Goal: Task Accomplishment & Management: Manage account settings

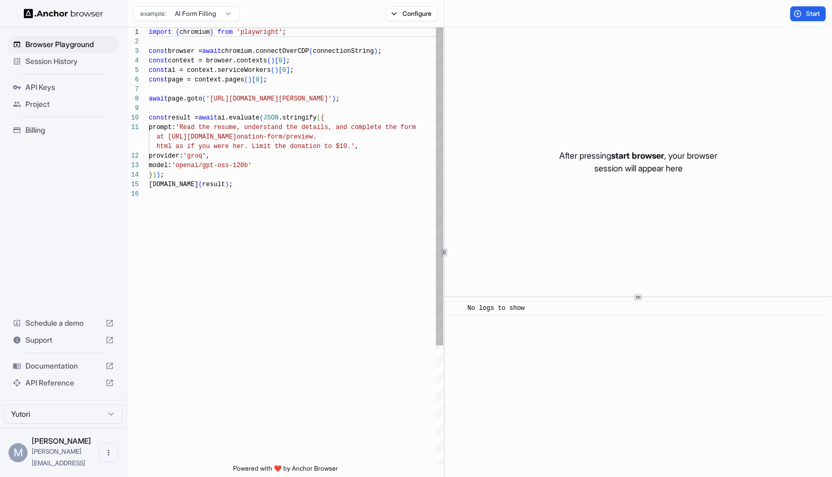
scroll to position [95, 0]
click at [371, 199] on div "import { chromium } from 'playwright' ; const browser = await chromium.connectO…" at bounding box center [296, 327] width 294 height 599
type textarea "**********"
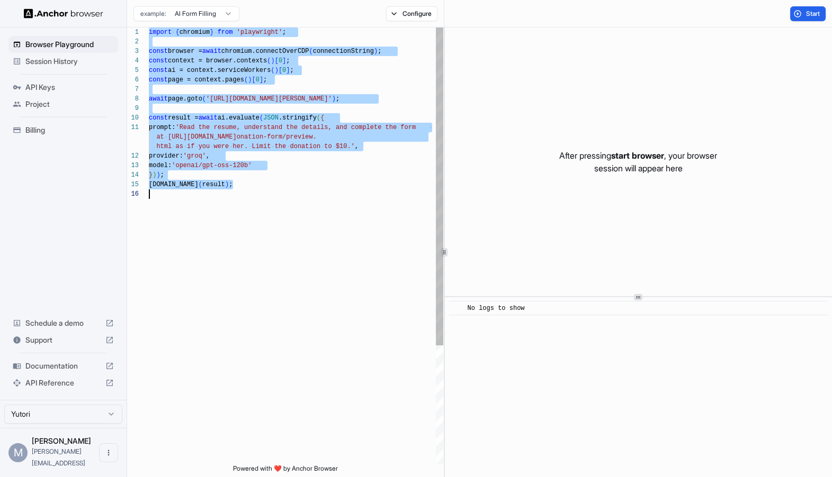
scroll to position [0, 0]
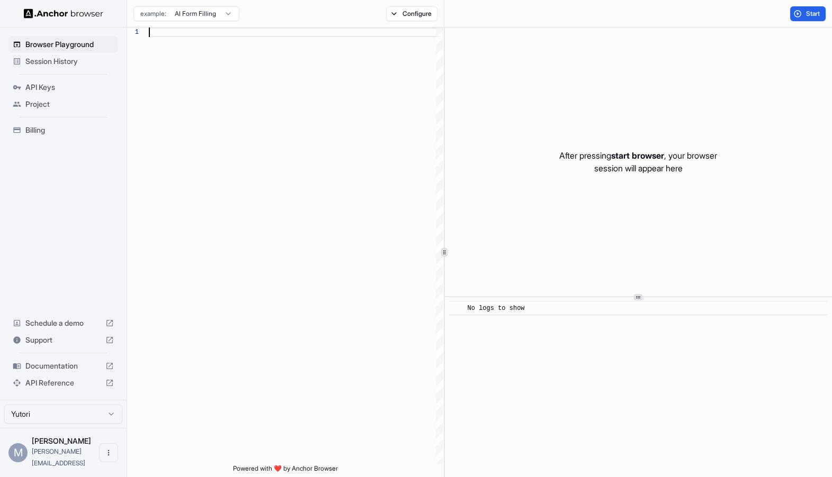
click at [36, 70] on ul "Browser Playground Session History API Keys Project Billing" at bounding box center [63, 87] width 118 height 111
click at [40, 67] on div "Session History" at bounding box center [63, 61] width 110 height 17
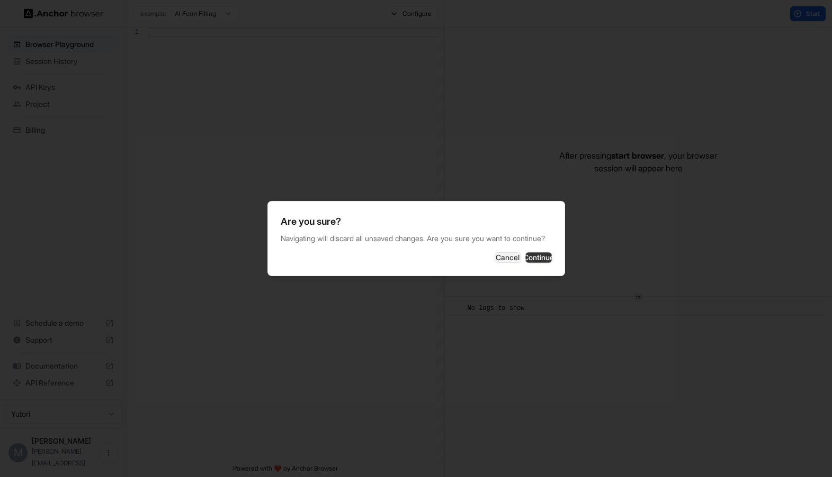
click at [527, 261] on button "Continue" at bounding box center [538, 257] width 26 height 11
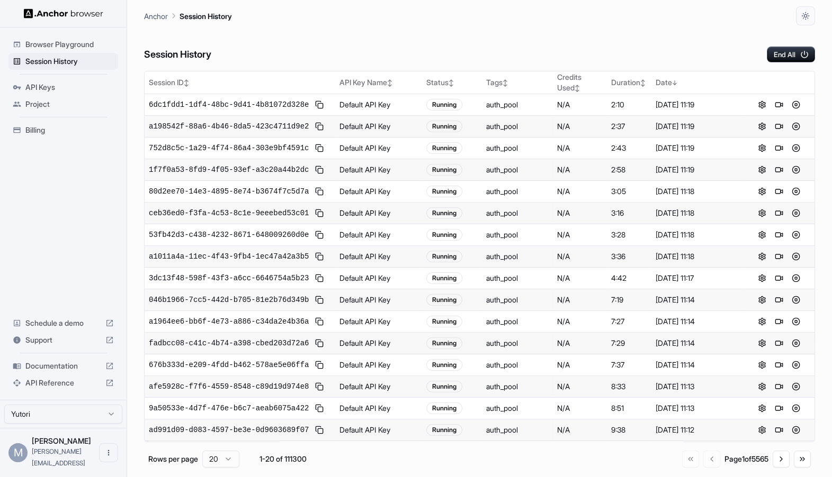
scroll to position [85, 0]
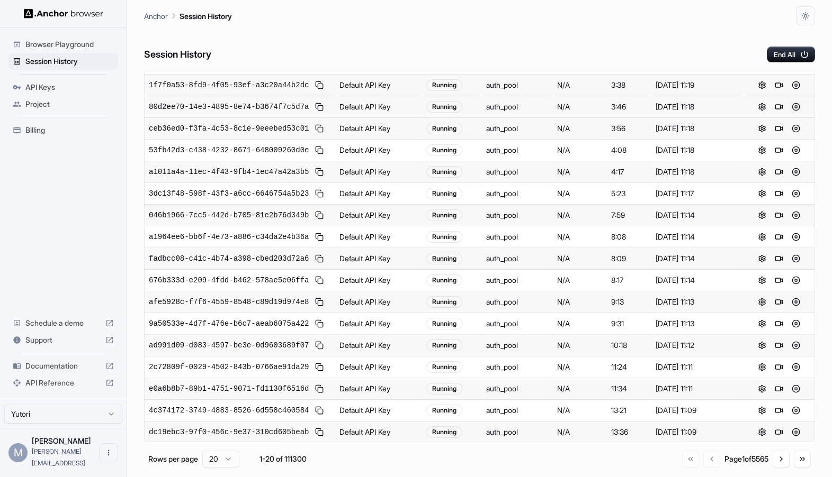
click at [797, 106] on button at bounding box center [795, 107] width 13 height 13
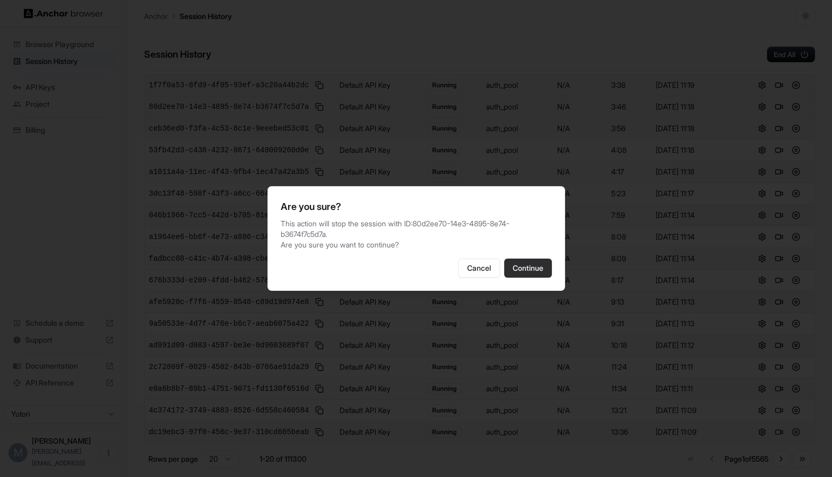
click at [514, 264] on button "Continue" at bounding box center [528, 268] width 48 height 19
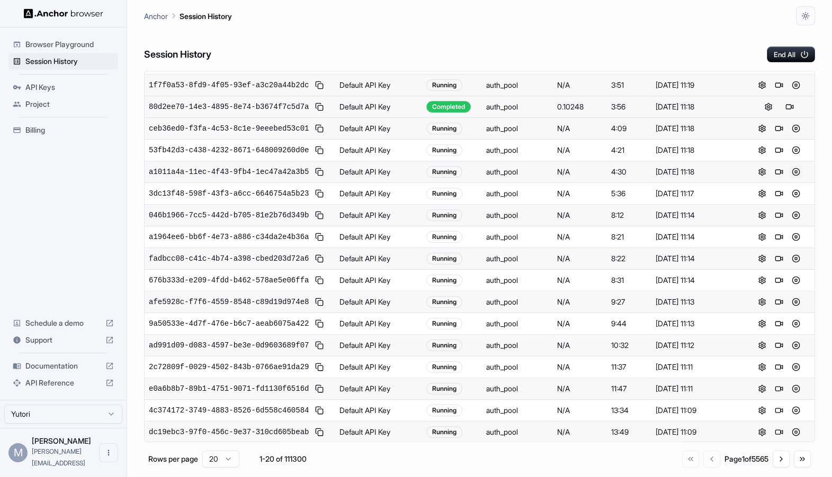
click at [798, 170] on button at bounding box center [795, 172] width 13 height 13
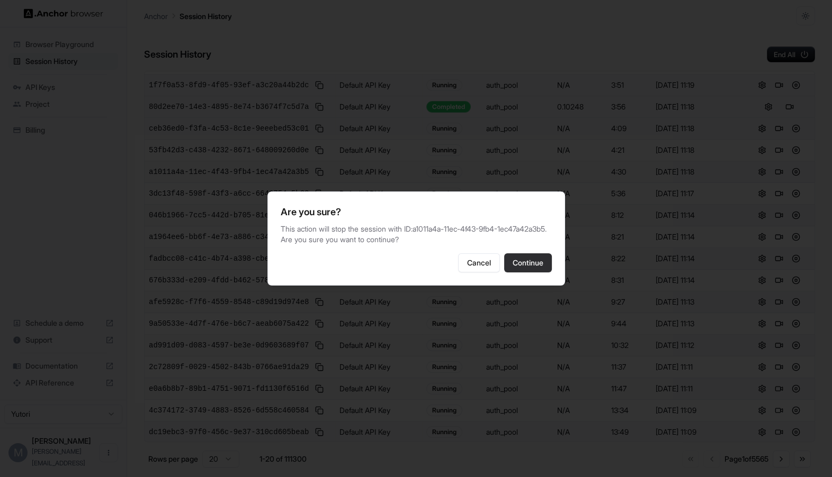
click at [529, 260] on button "Continue" at bounding box center [528, 263] width 48 height 19
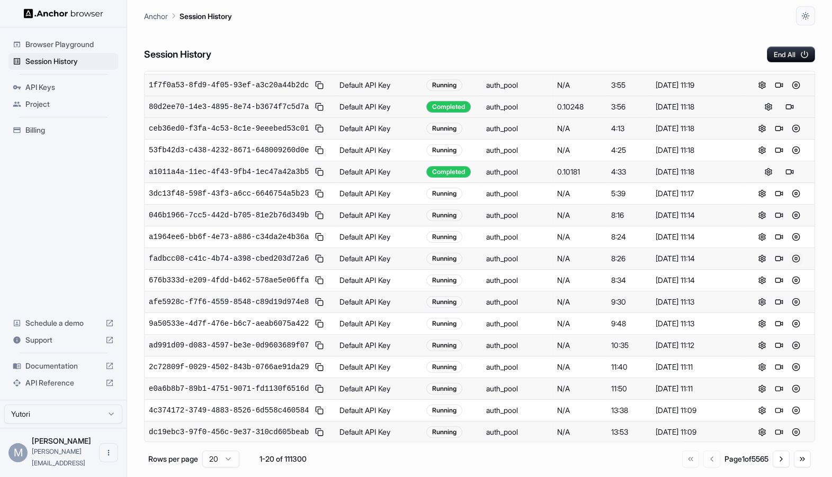
click at [799, 257] on button at bounding box center [795, 258] width 13 height 13
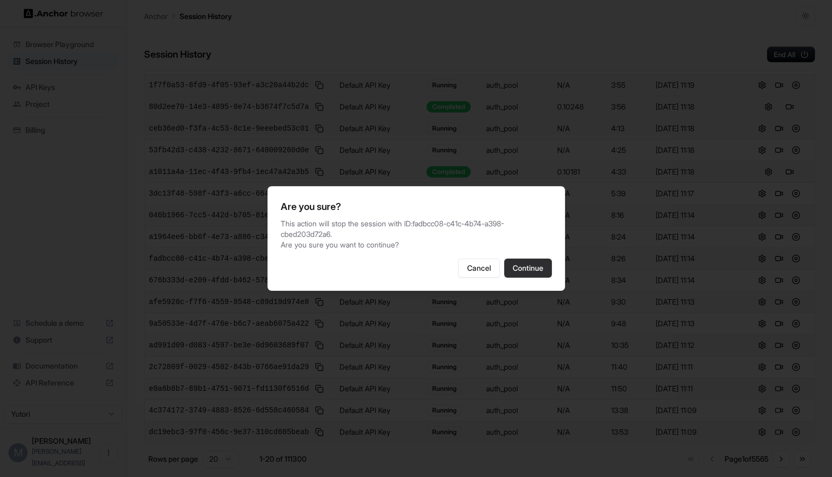
click at [526, 266] on button "Continue" at bounding box center [528, 268] width 48 height 19
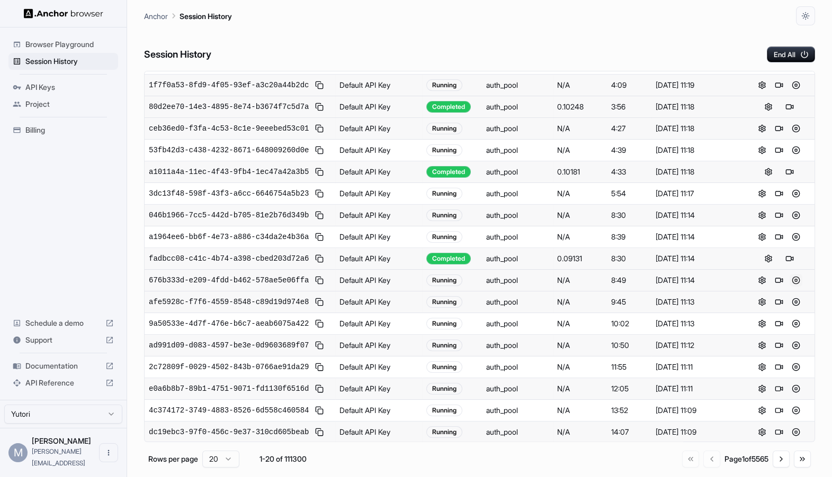
click at [796, 279] on button at bounding box center [795, 280] width 13 height 13
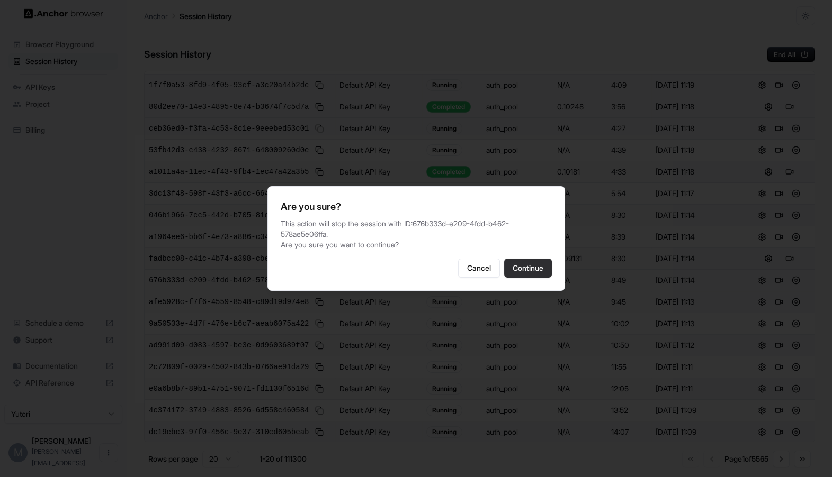
click at [545, 264] on button "Continue" at bounding box center [528, 268] width 48 height 19
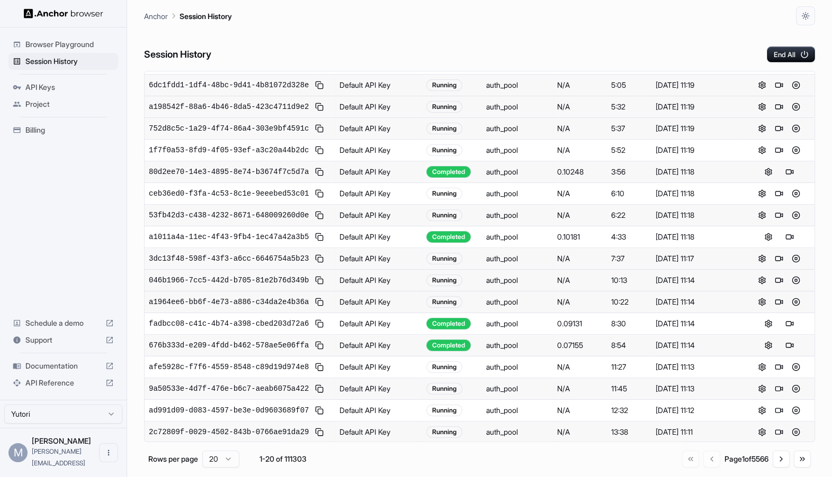
scroll to position [0, 0]
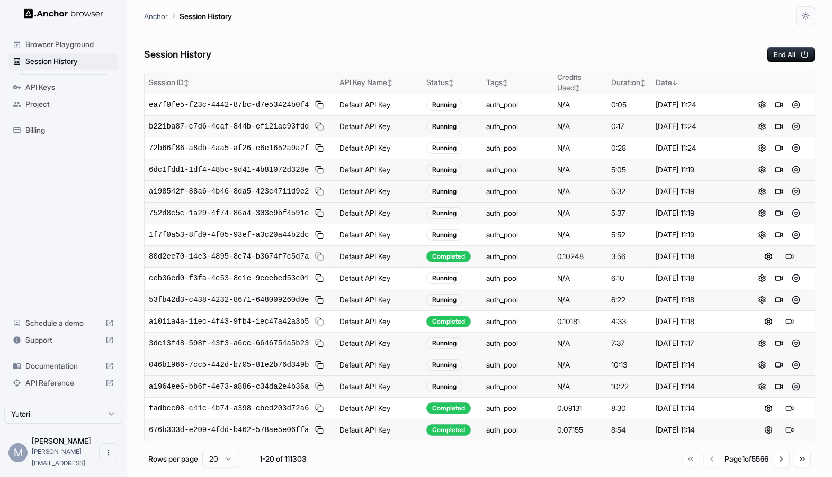
click at [665, 82] on div "Date ↓" at bounding box center [697, 82] width 84 height 11
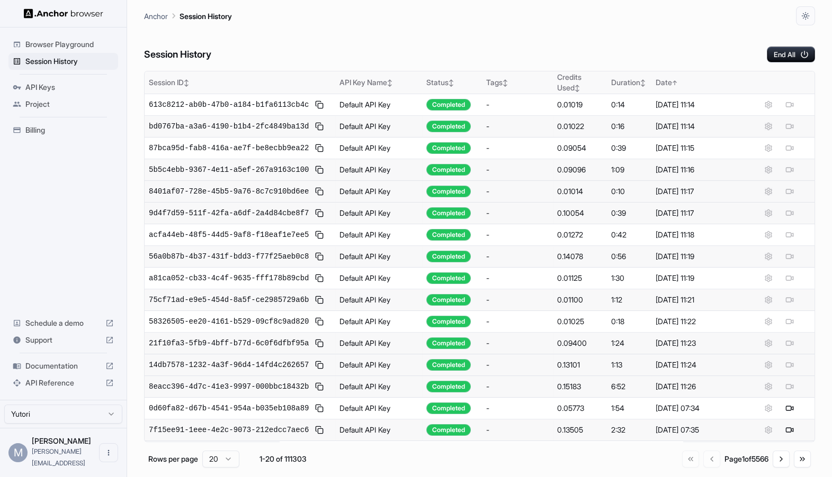
click at [665, 82] on div "Date ↑" at bounding box center [697, 82] width 84 height 11
